Goal: Task Accomplishment & Management: Manage account settings

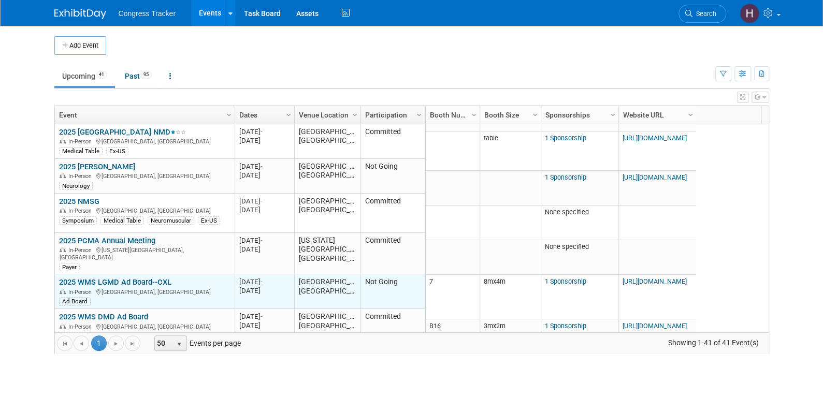
scroll to position [62, 0]
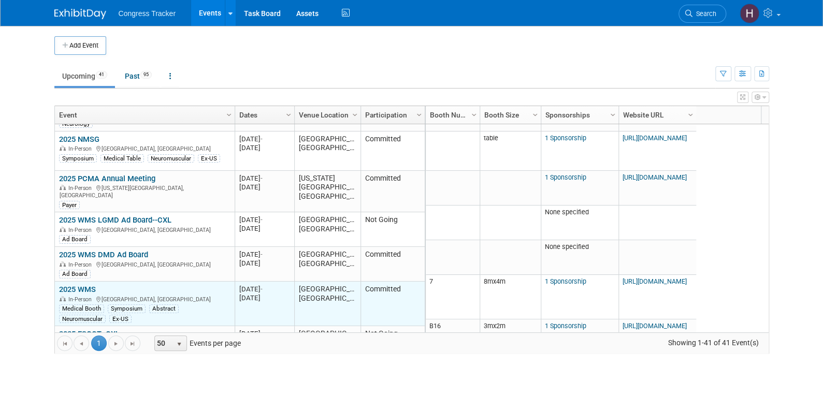
click at [84, 285] on link "2025 WMS" at bounding box center [77, 289] width 37 height 9
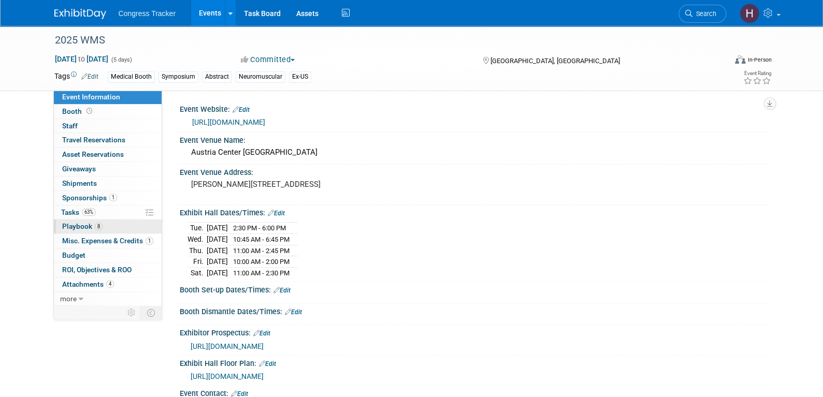
click at [80, 228] on span "Playbook 8" at bounding box center [82, 226] width 40 height 8
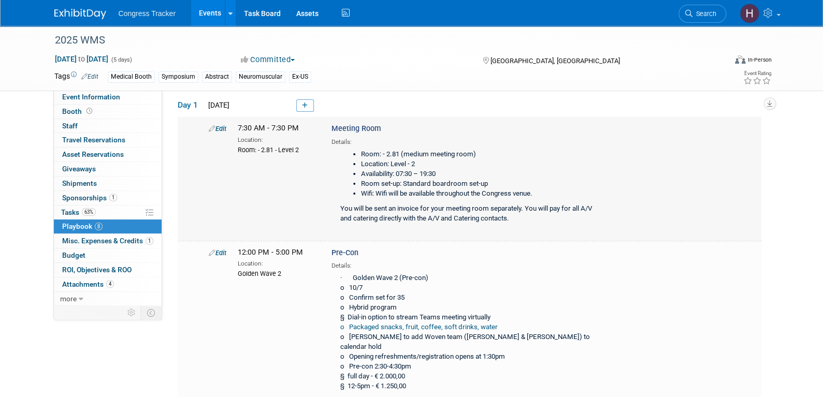
scroll to position [104, 0]
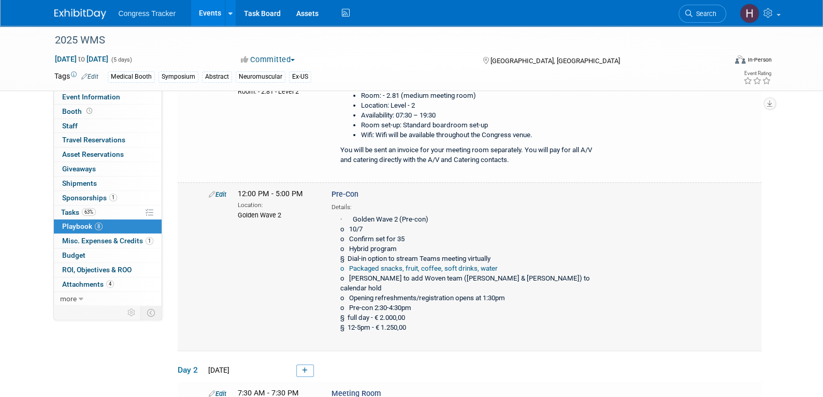
click at [210, 192] on icon at bounding box center [212, 194] width 7 height 7
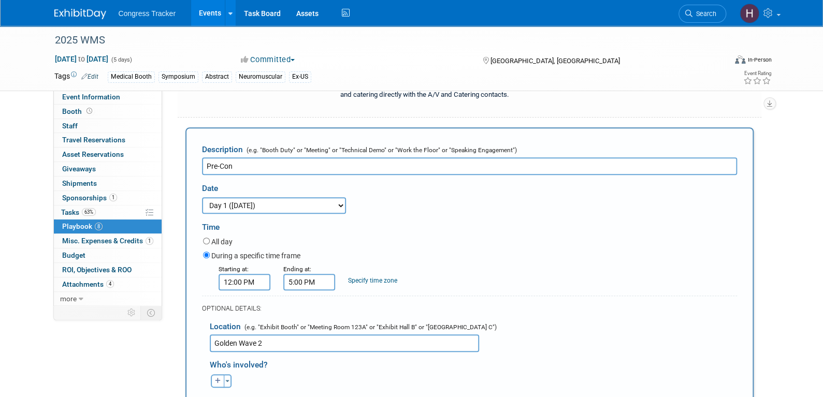
scroll to position [0, 0]
click at [239, 282] on input "12:00 PM" at bounding box center [245, 282] width 52 height 17
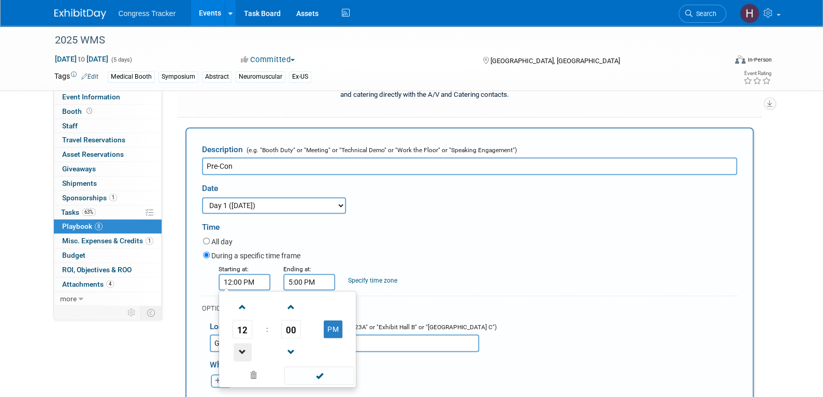
click at [241, 350] on span at bounding box center [243, 352] width 18 height 18
click at [241, 306] on span at bounding box center [243, 307] width 18 height 18
click at [293, 326] on span "00" at bounding box center [291, 329] width 20 height 19
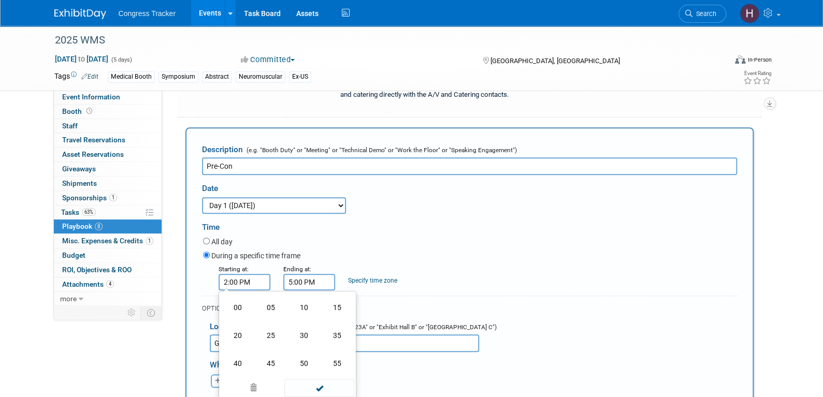
click at [293, 326] on td "30" at bounding box center [304, 336] width 33 height 28
type input "2:30 PM"
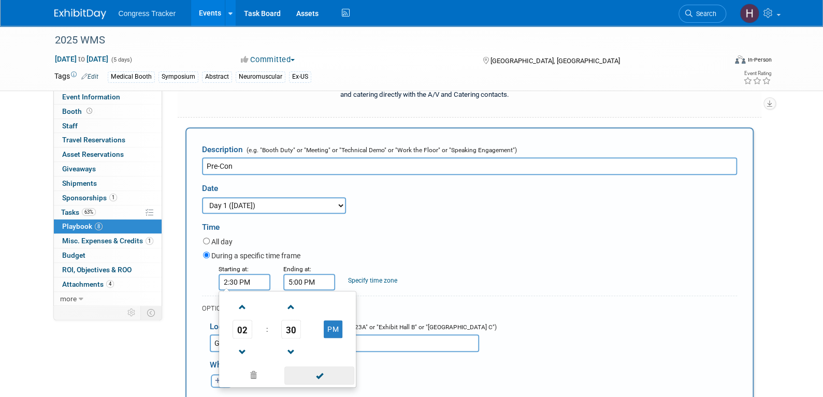
click at [310, 373] on span at bounding box center [319, 376] width 70 height 18
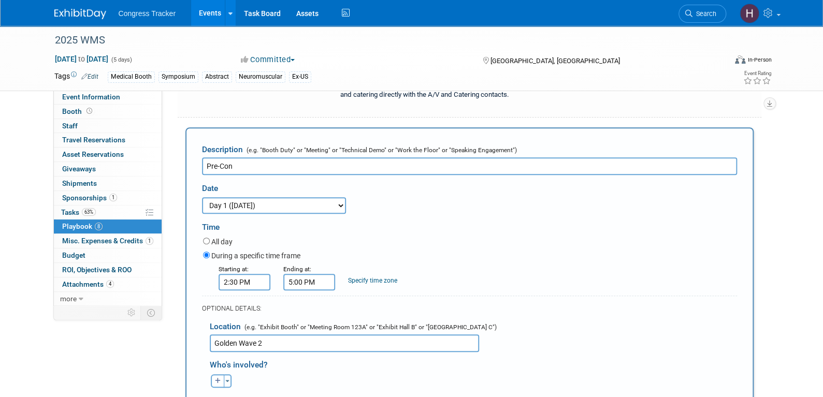
click at [299, 277] on input "5:00 PM" at bounding box center [309, 282] width 52 height 17
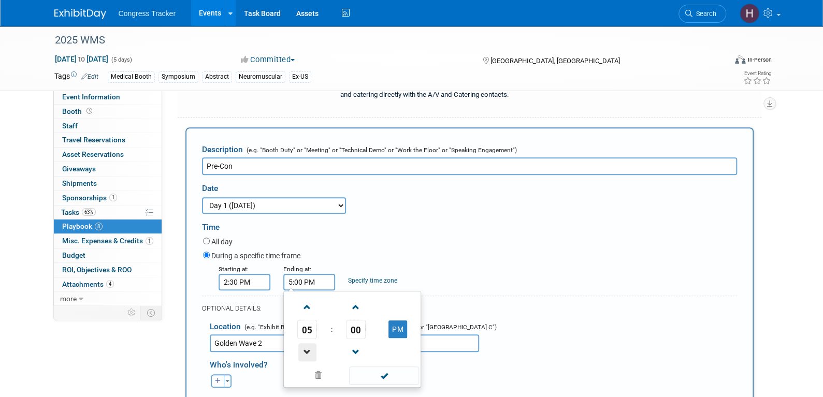
click at [305, 347] on span at bounding box center [307, 352] width 18 height 18
type input "4:00 PM"
click at [378, 373] on span at bounding box center [384, 376] width 70 height 18
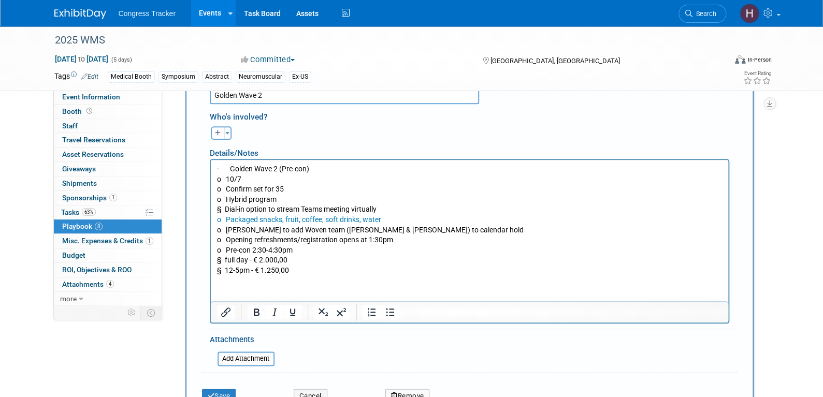
scroll to position [427, 0]
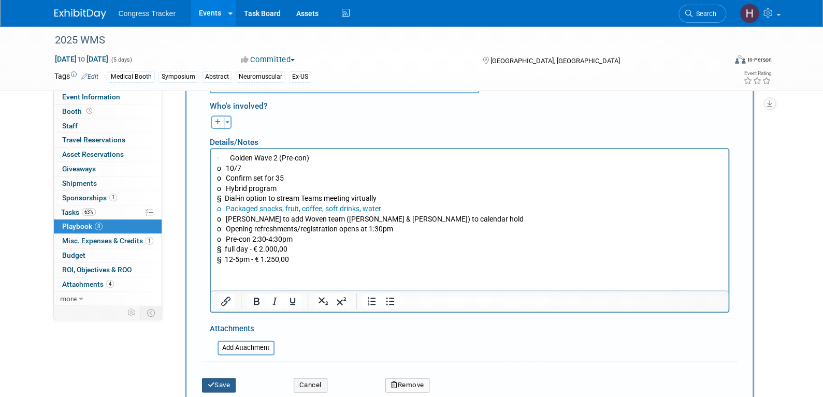
click at [211, 378] on button "Save" at bounding box center [219, 385] width 34 height 15
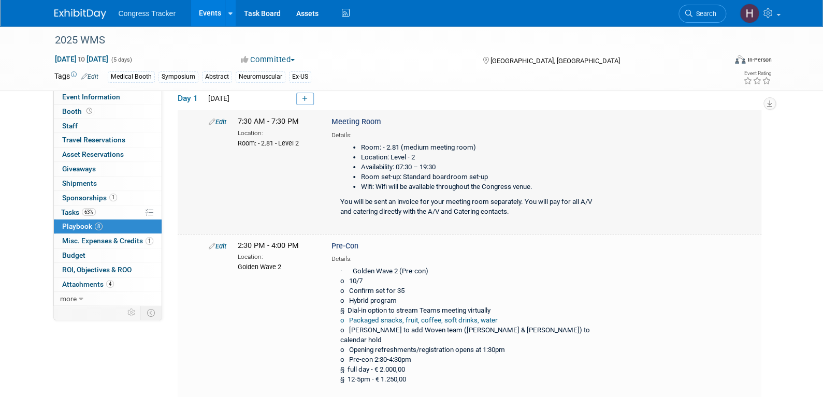
scroll to position [207, 0]
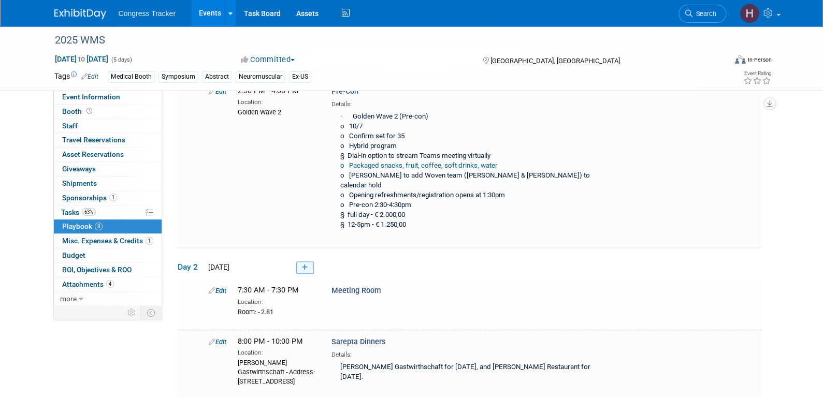
click at [305, 265] on icon at bounding box center [305, 268] width 6 height 6
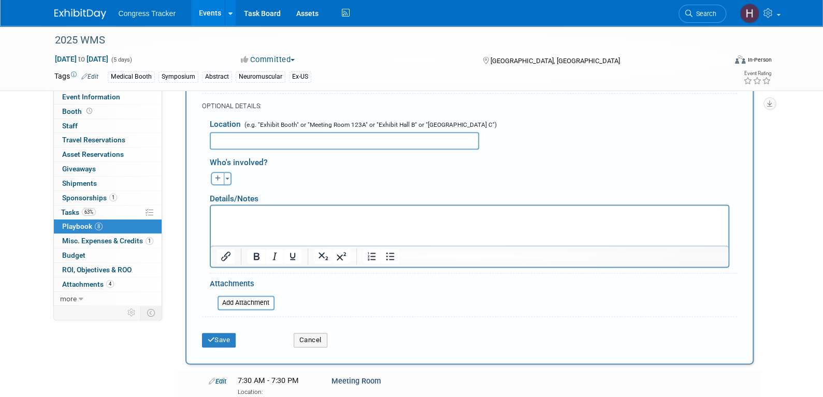
scroll to position [605, 0]
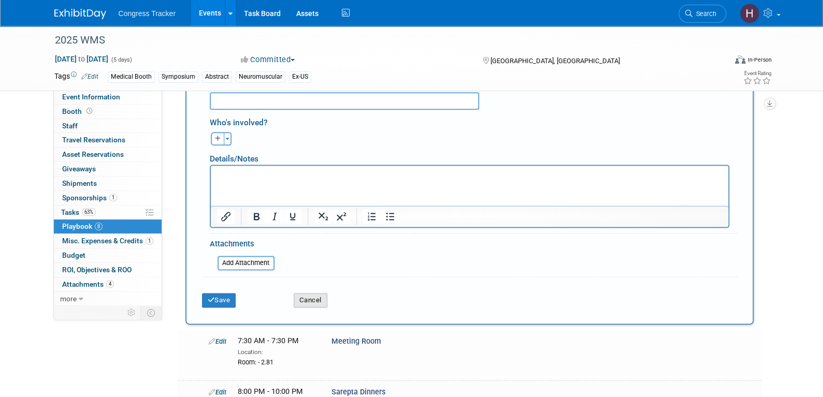
click at [319, 293] on button "Cancel" at bounding box center [311, 300] width 34 height 15
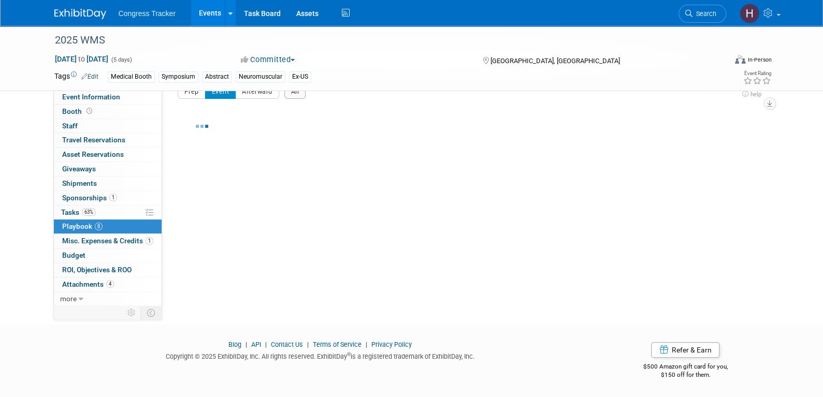
scroll to position [19, 0]
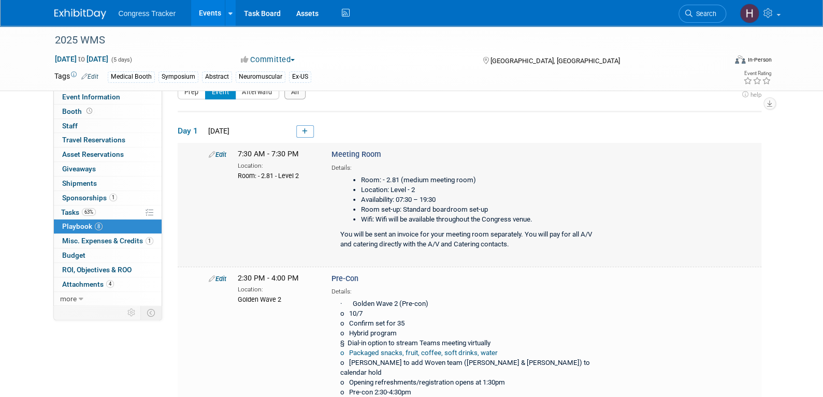
click at [211, 152] on icon at bounding box center [212, 154] width 7 height 7
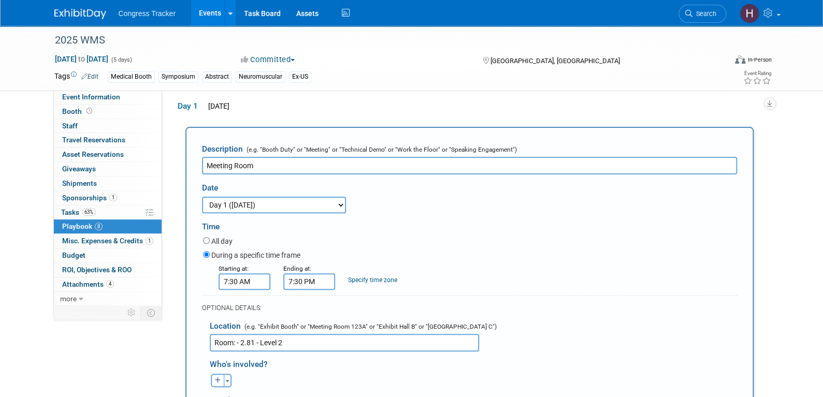
scroll to position [0, 0]
click at [205, 163] on input "Meeting Room" at bounding box center [469, 166] width 535 height 18
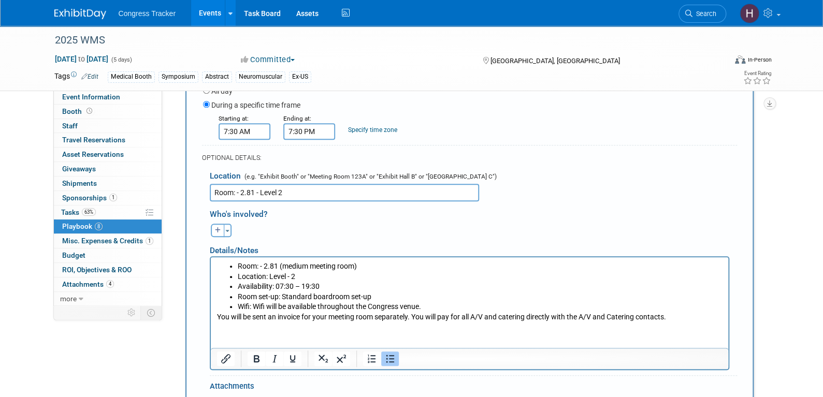
scroll to position [251, 0]
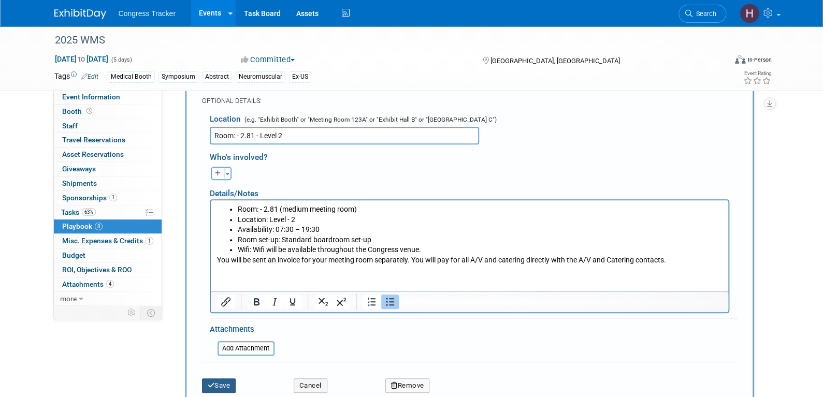
type input "Convention Center Meeting Room"
click at [218, 385] on button "Save" at bounding box center [219, 386] width 34 height 15
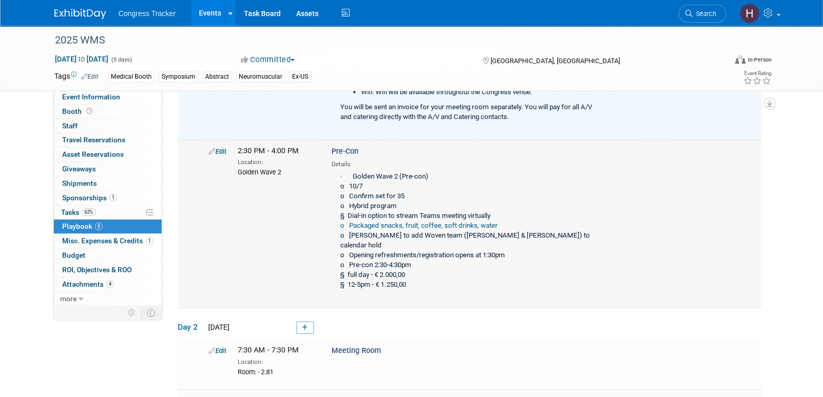
scroll to position [187, 0]
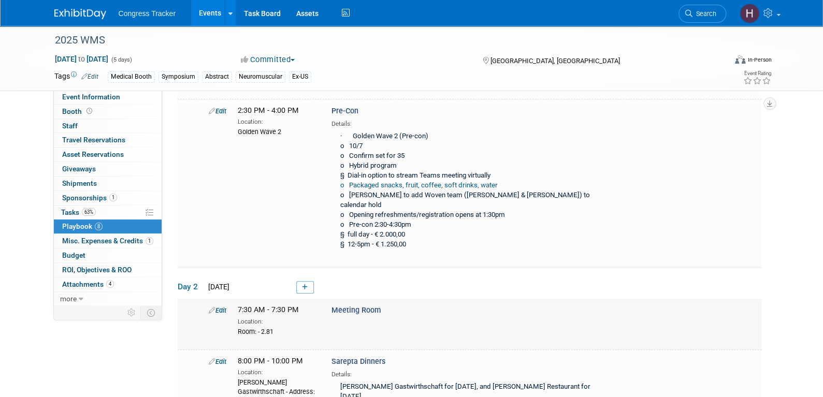
click at [213, 307] on icon at bounding box center [212, 310] width 7 height 7
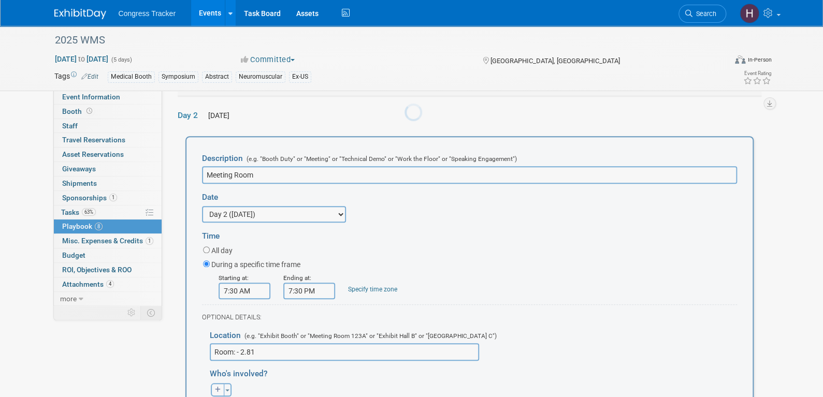
scroll to position [0, 0]
click at [204, 166] on input "Meeting Room" at bounding box center [469, 175] width 535 height 18
drag, startPoint x: 327, startPoint y: 167, endPoint x: 191, endPoint y: 160, distance: 136.9
click at [191, 160] on div "Description (e.g. "Booth Duty" or "Meeting" or "Technical Demo" or "Work the Fl…" at bounding box center [469, 350] width 568 height 428
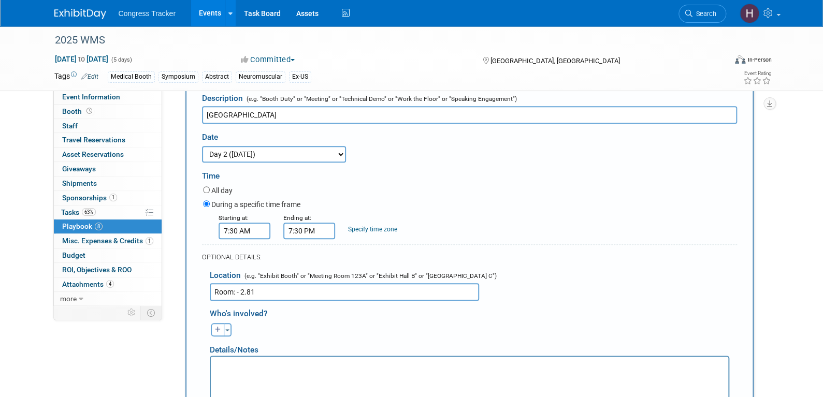
scroll to position [513, 0]
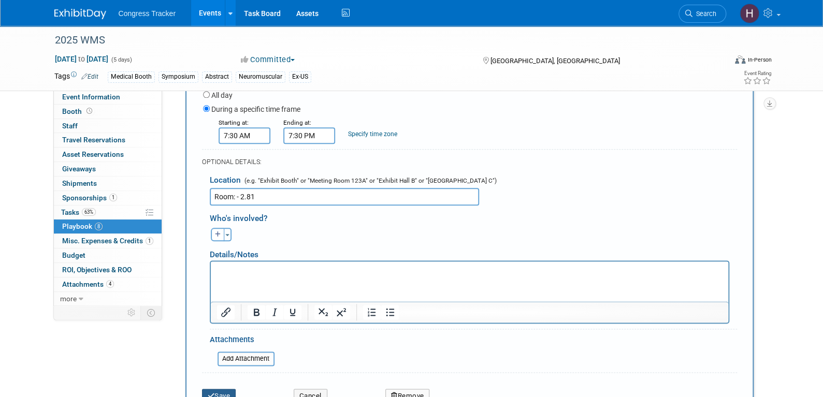
type input "Convention Center Meeting Room"
click at [217, 389] on button "Save" at bounding box center [219, 396] width 34 height 15
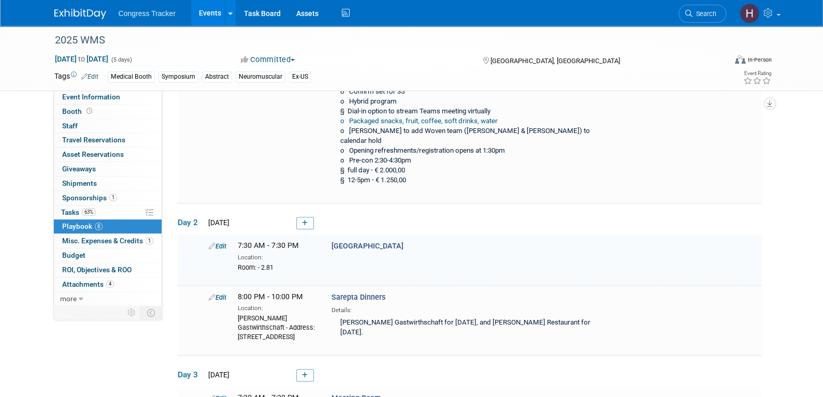
scroll to position [345, 0]
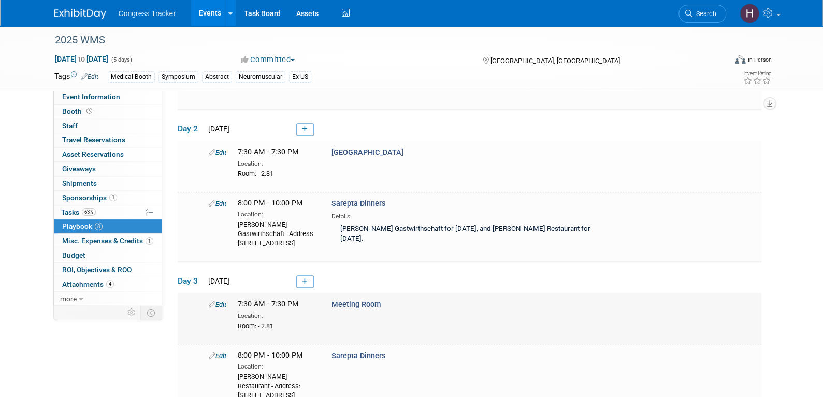
click at [213, 301] on icon at bounding box center [212, 304] width 7 height 7
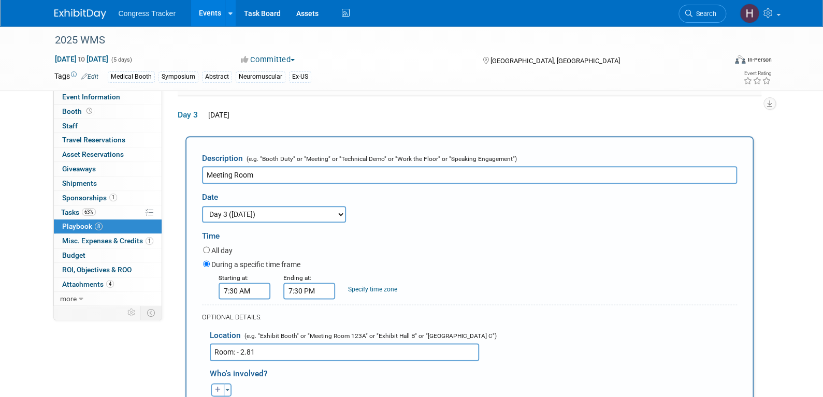
scroll to position [0, 0]
drag, startPoint x: 290, startPoint y: 165, endPoint x: 179, endPoint y: 162, distance: 110.4
click at [179, 162] on div "Description (e.g. "Booth Duty" or "Meeting" or "Technical Demo" or "Work the Fl…" at bounding box center [470, 350] width 584 height 428
paste input "Convention Center"
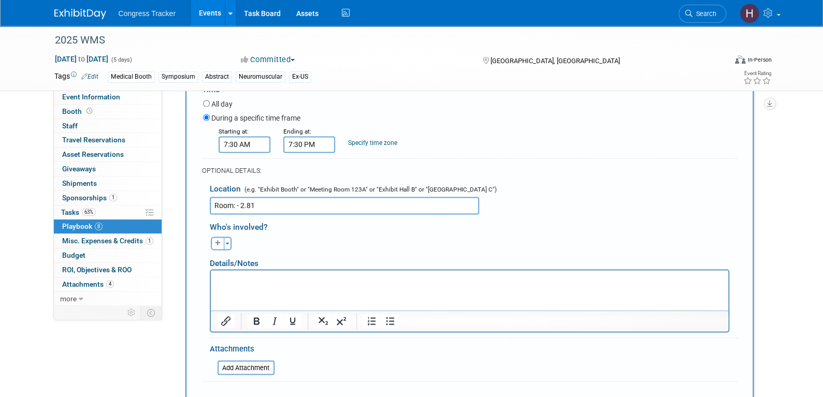
scroll to position [665, 0]
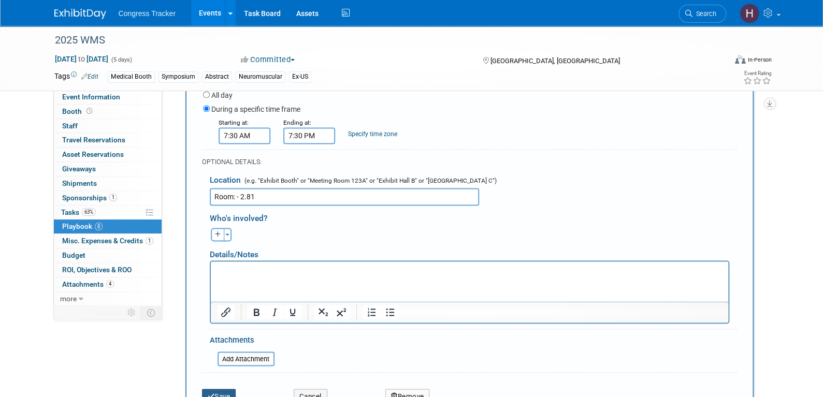
type input "Convention Center Meeting Room"
click at [223, 389] on button "Save" at bounding box center [219, 396] width 34 height 15
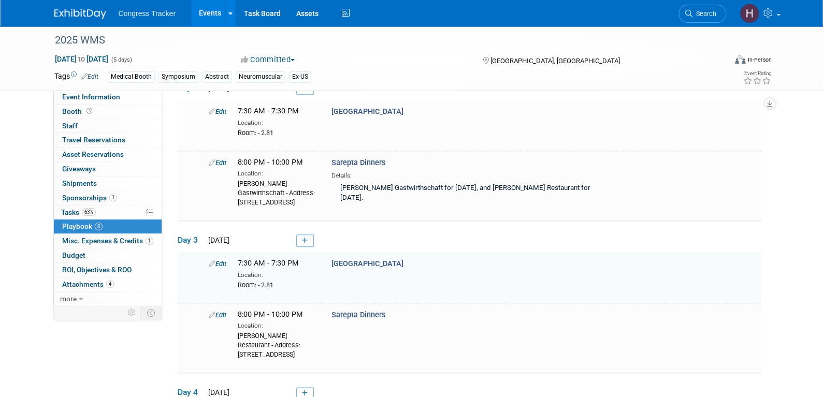
scroll to position [497, 0]
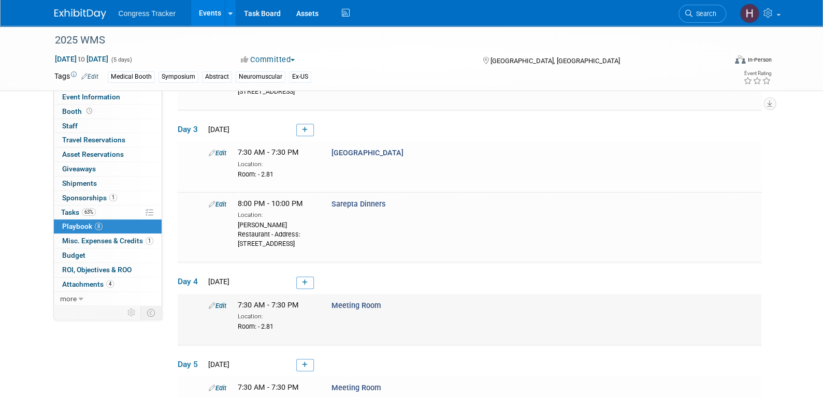
click at [213, 303] on icon at bounding box center [212, 306] width 7 height 7
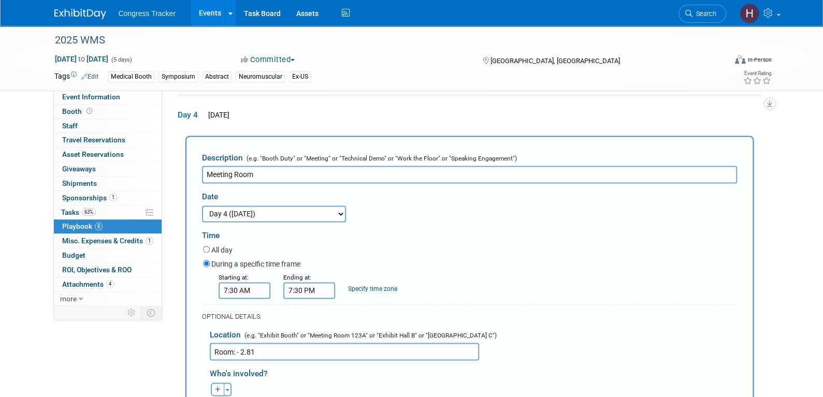
scroll to position [0, 0]
drag, startPoint x: 270, startPoint y: 157, endPoint x: 184, endPoint y: 162, distance: 86.6
click at [184, 162] on div "Description (e.g. "Booth Duty" or "Meeting" or "Technical Demo" or "Work the Fl…" at bounding box center [470, 350] width 584 height 428
paste input "Convention Center"
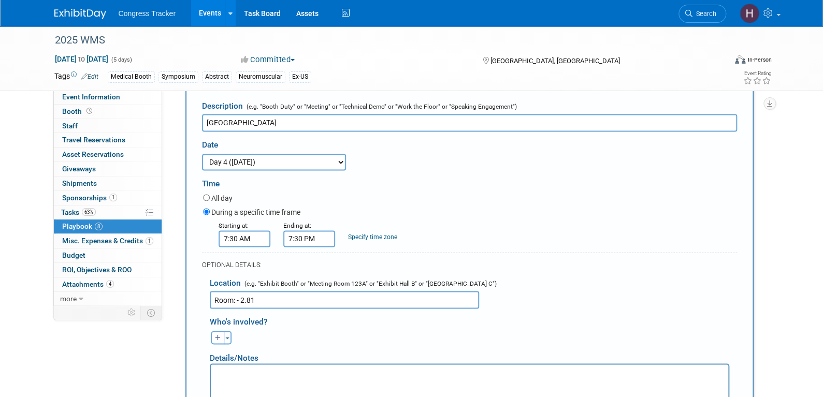
scroll to position [920, 0]
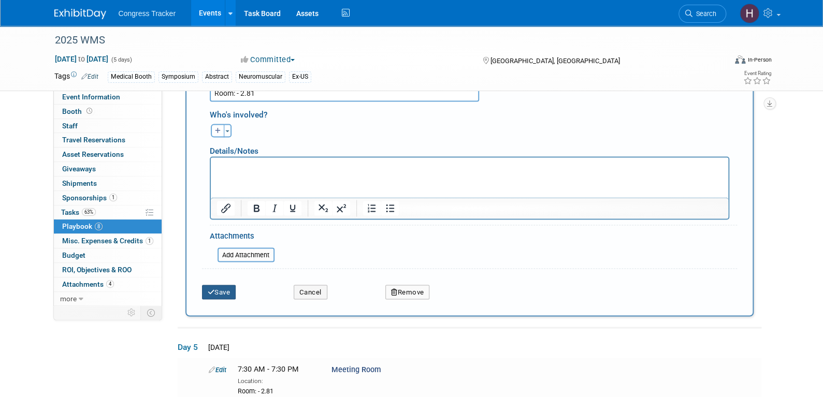
type input "Convention Center Meeting Room"
click at [212, 285] on button "Save" at bounding box center [219, 292] width 34 height 15
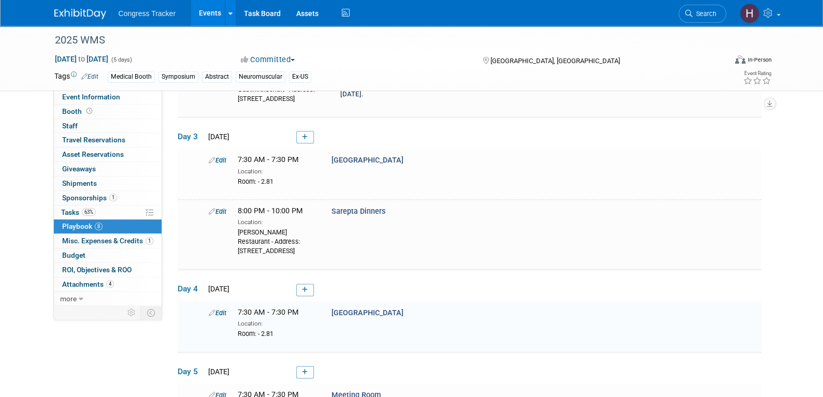
scroll to position [627, 0]
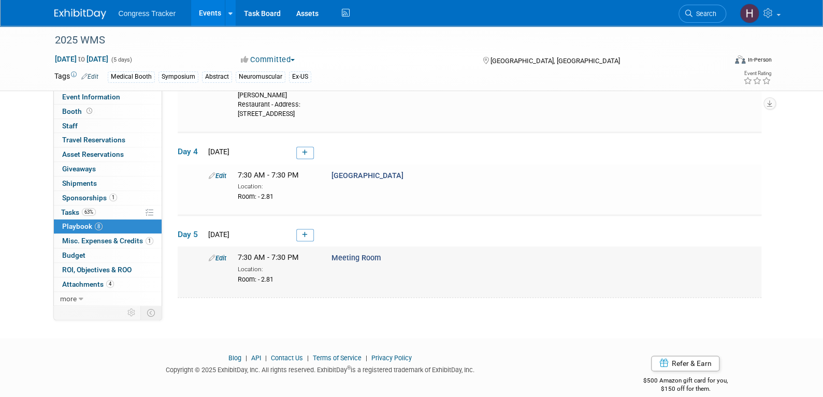
click at [213, 255] on icon at bounding box center [212, 258] width 7 height 7
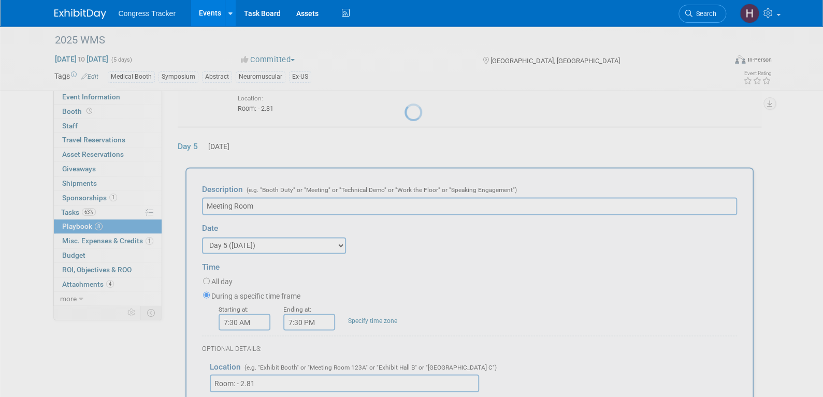
scroll to position [743, 0]
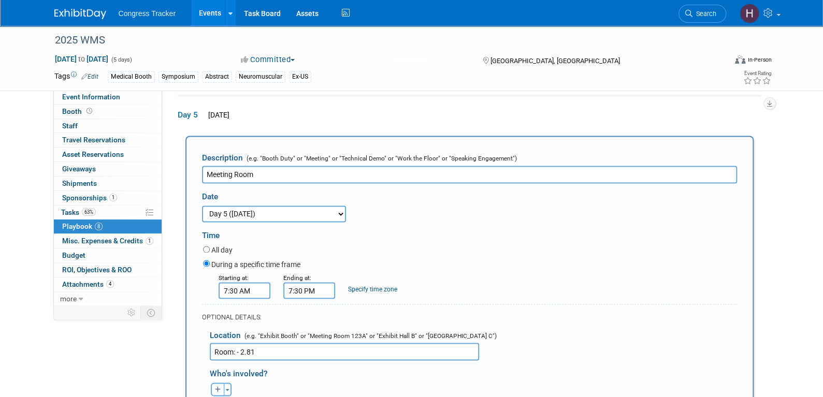
drag, startPoint x: 266, startPoint y: 163, endPoint x: 165, endPoint y: 158, distance: 101.1
paste input "Convention Center"
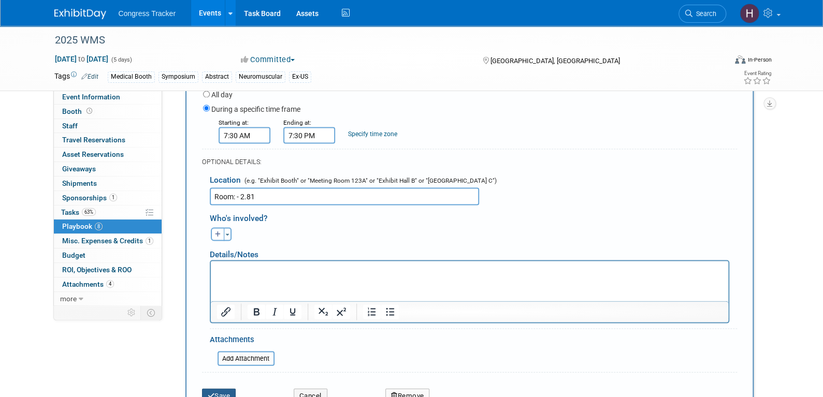
type input "Convention Center Meeting Room"
click at [223, 389] on button "Save" at bounding box center [219, 396] width 34 height 15
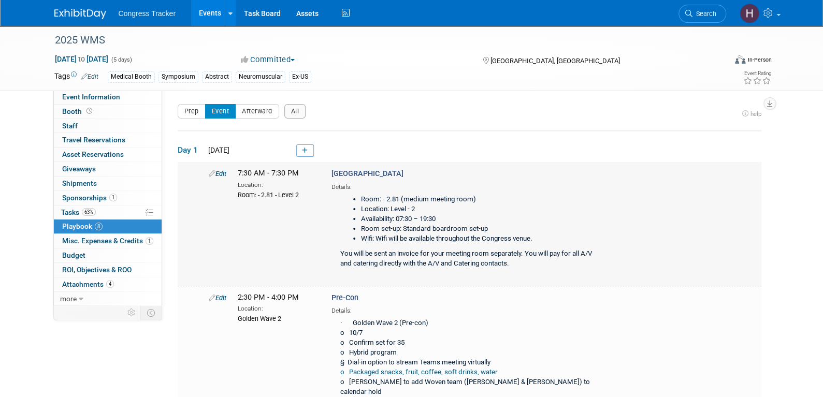
scroll to position [207, 0]
